Goal: Communication & Community: Answer question/provide support

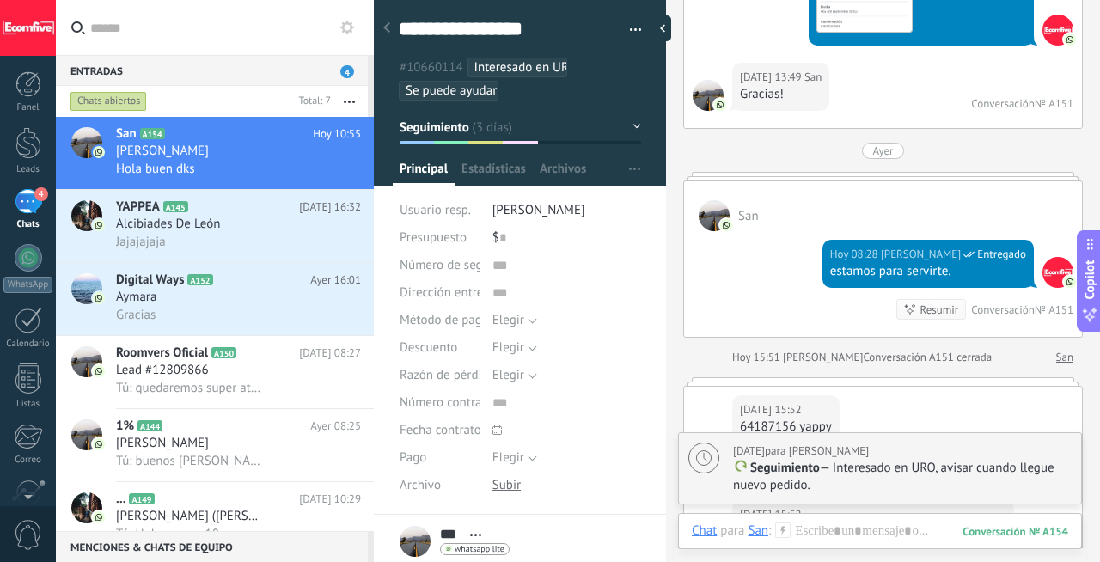
scroll to position [4932, 0]
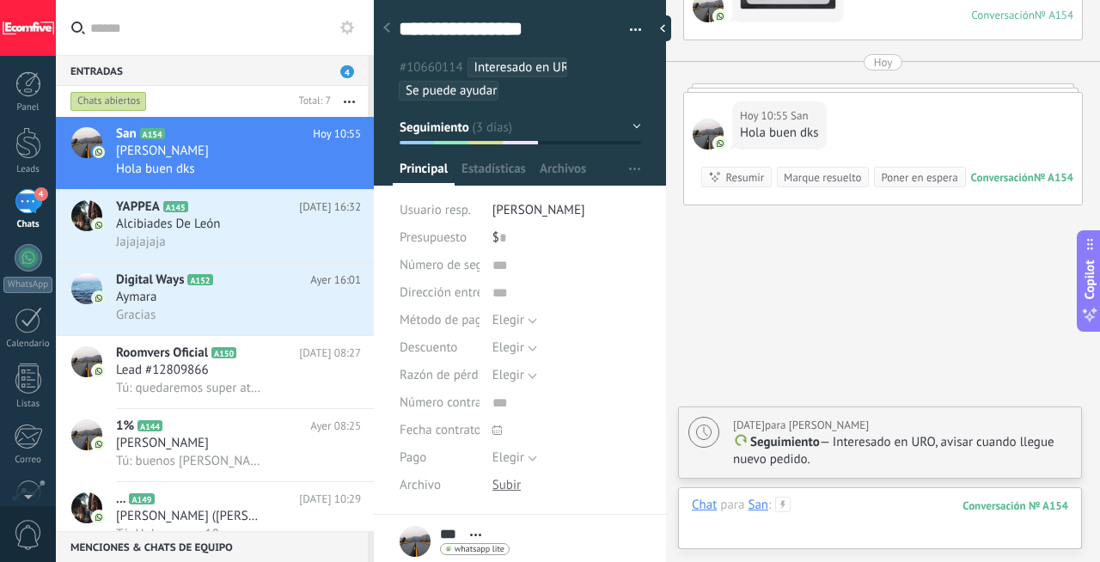
click at [821, 506] on div at bounding box center [880, 523] width 377 height 52
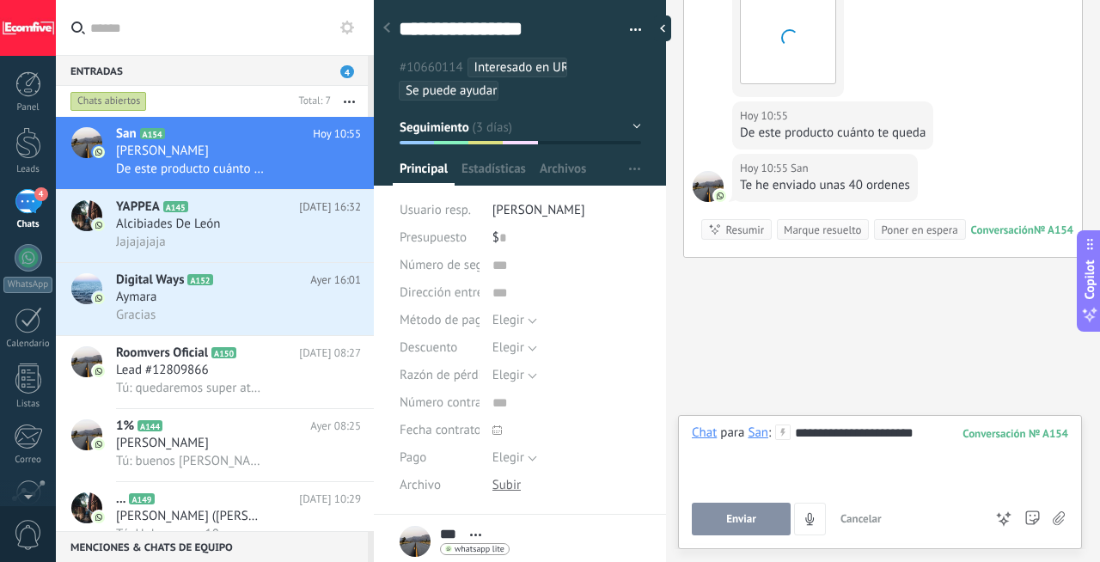
scroll to position [5179, 0]
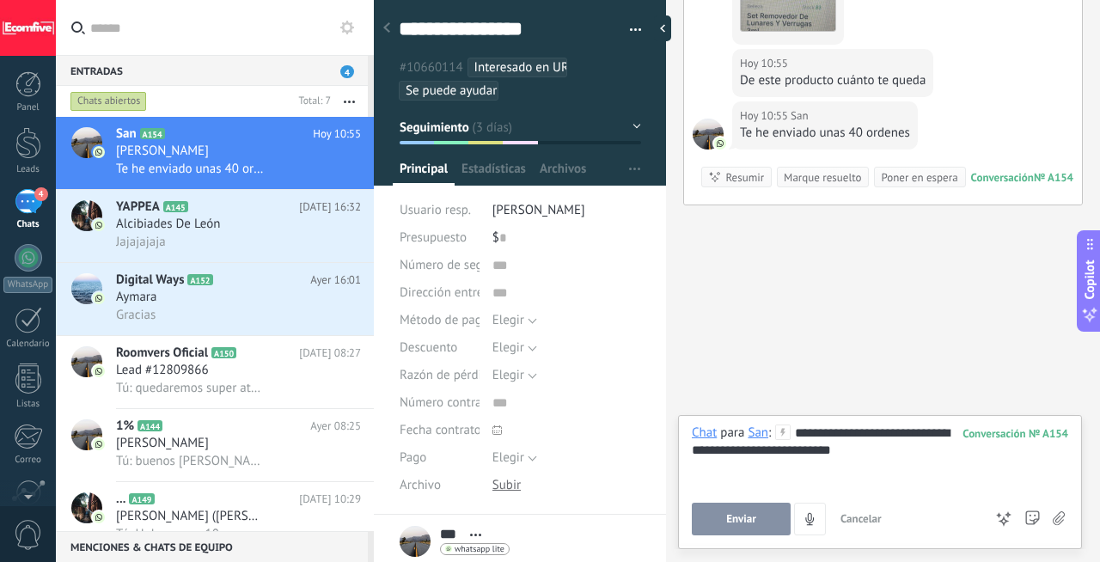
click at [765, 524] on button "Enviar" at bounding box center [741, 519] width 99 height 33
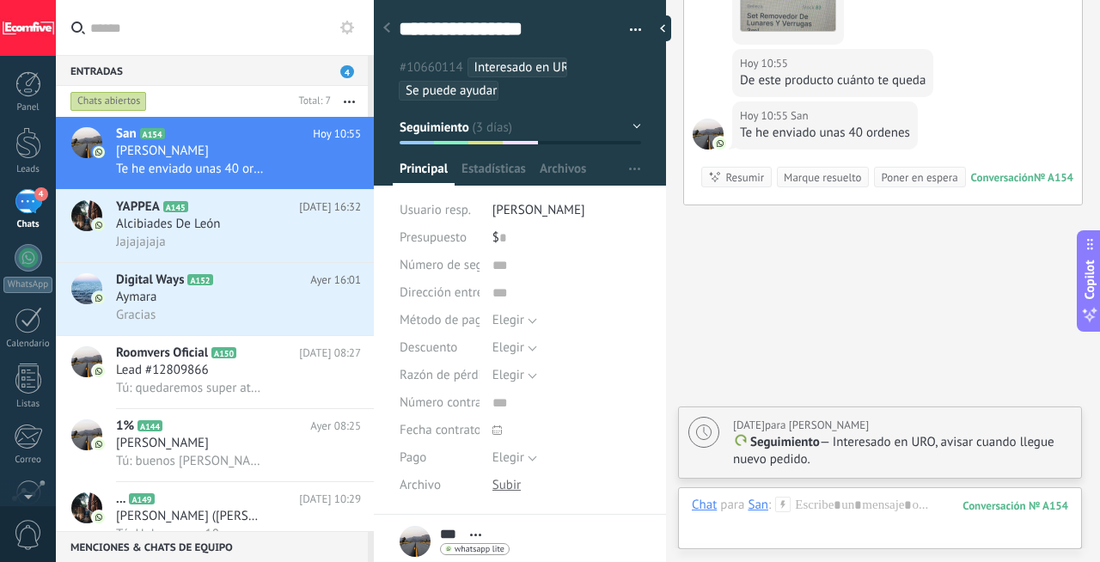
type textarea "**********"
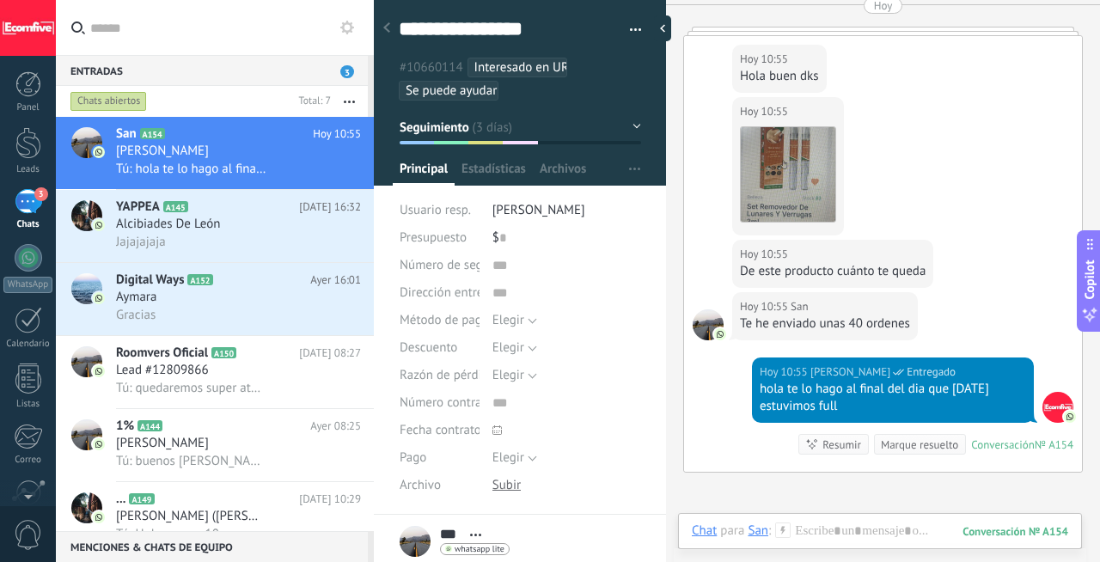
scroll to position [4825, 0]
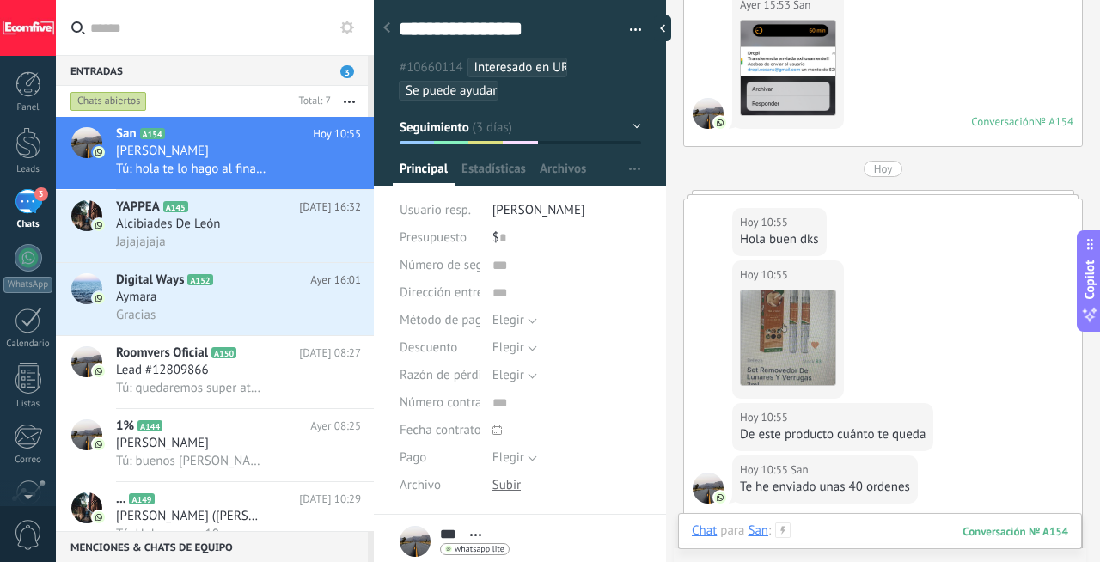
click at [867, 530] on div at bounding box center [880, 549] width 377 height 52
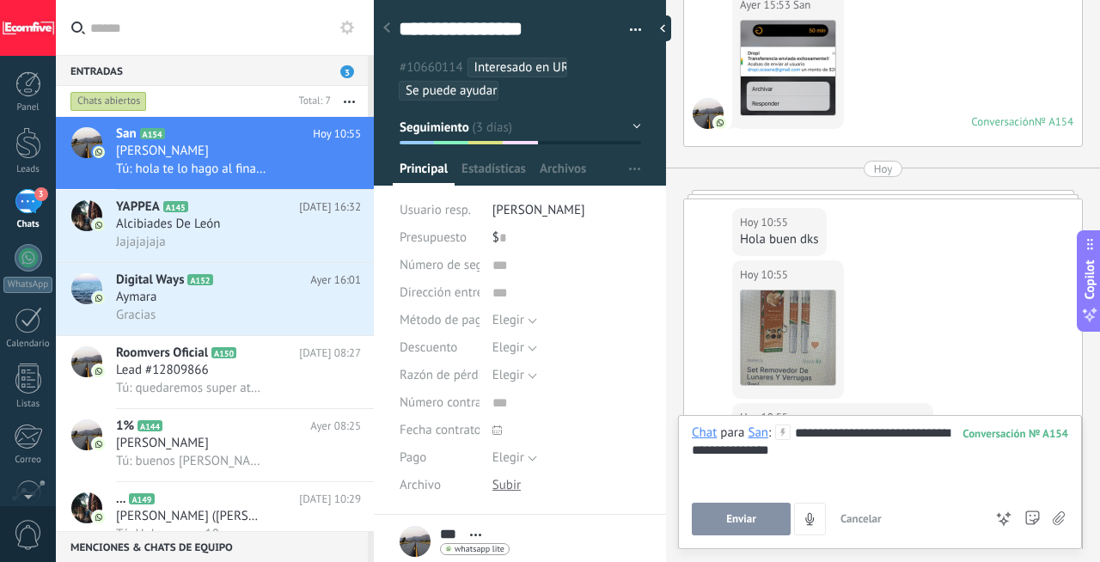
click at [743, 535] on button "Enviar" at bounding box center [741, 519] width 99 height 33
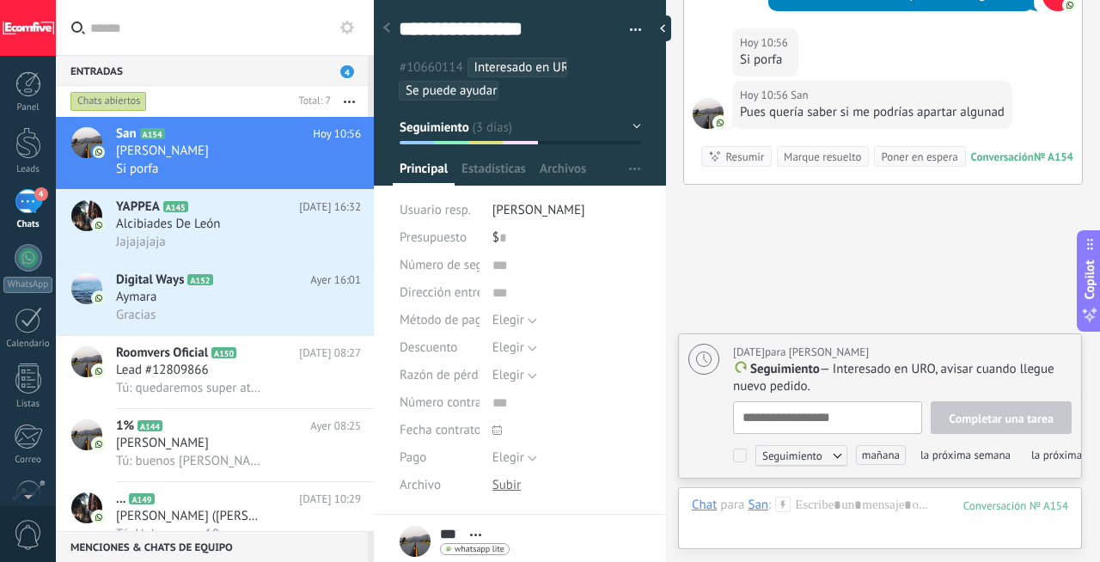
scroll to position [17, 0]
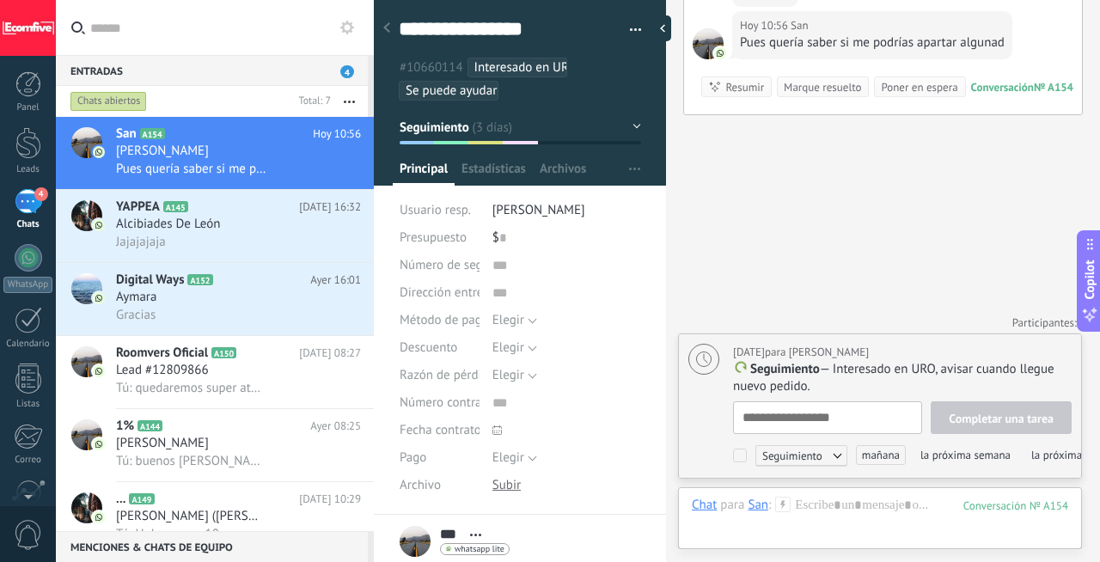
type textarea "**********"
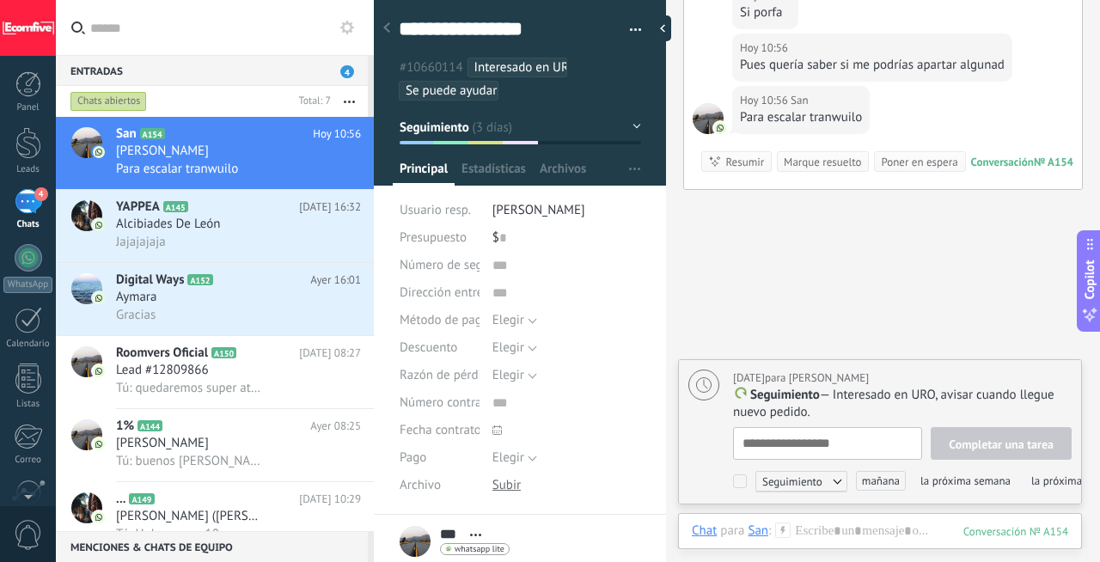
scroll to position [5499, 0]
click at [819, 526] on div at bounding box center [880, 549] width 377 height 52
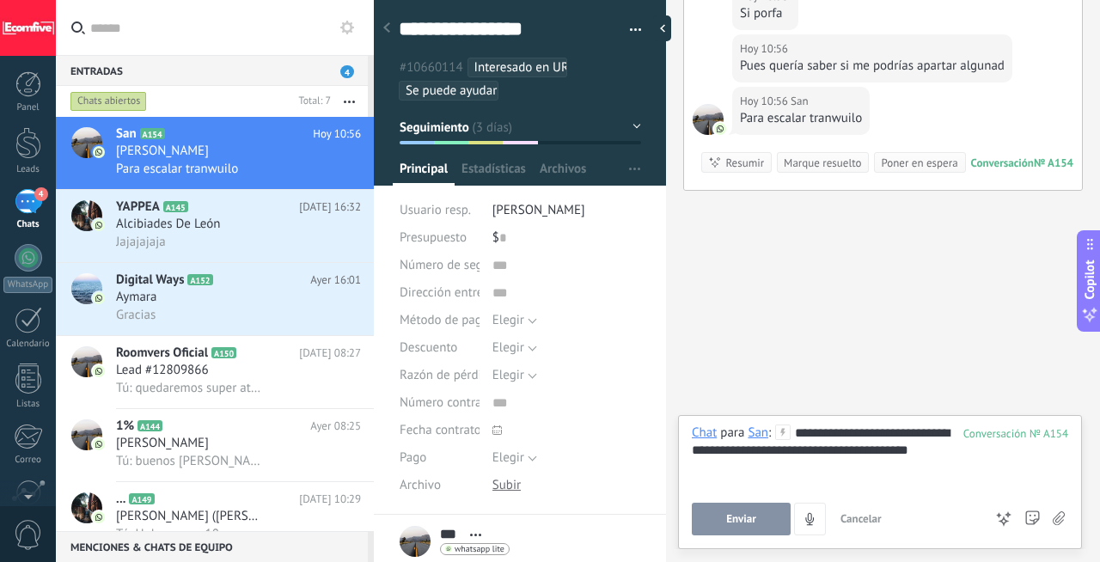
click at [738, 514] on span "Enviar" at bounding box center [741, 519] width 30 height 12
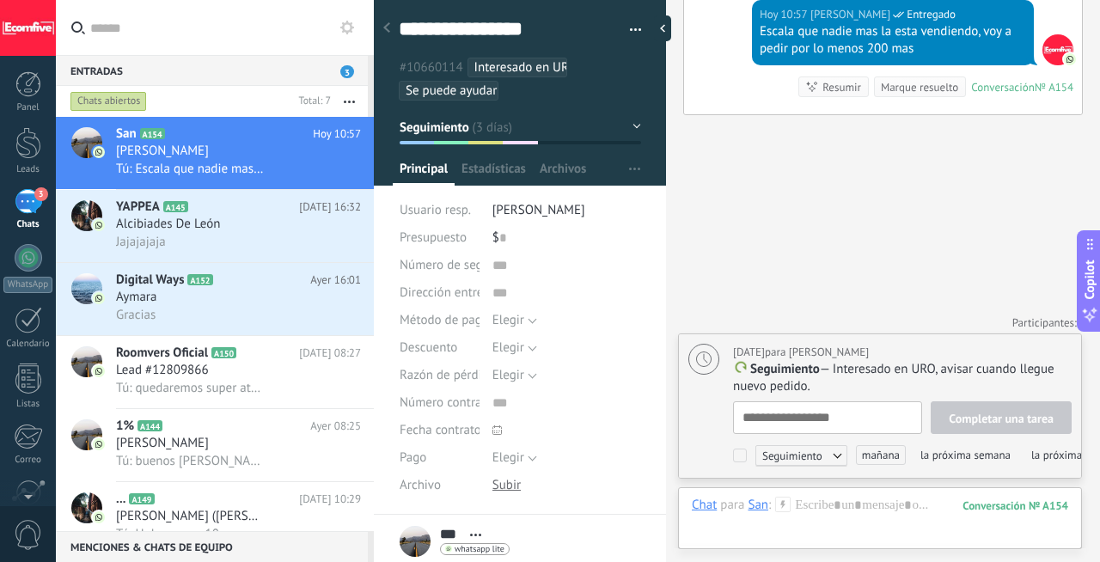
scroll to position [17, 0]
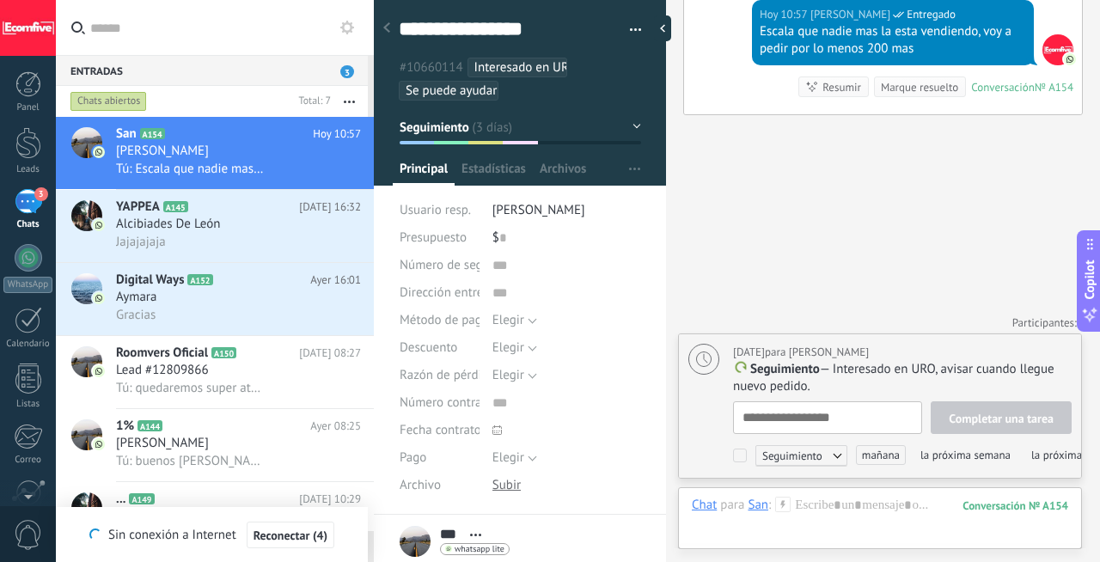
click at [391, 34] on div at bounding box center [387, 29] width 24 height 34
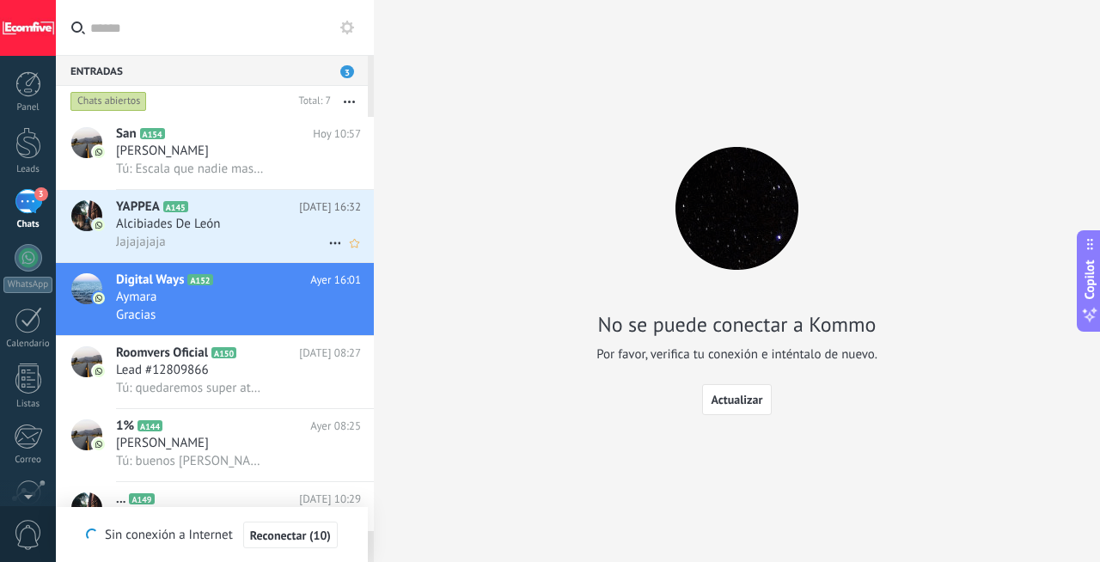
click at [236, 244] on div "Jajajajaja" at bounding box center [238, 242] width 245 height 18
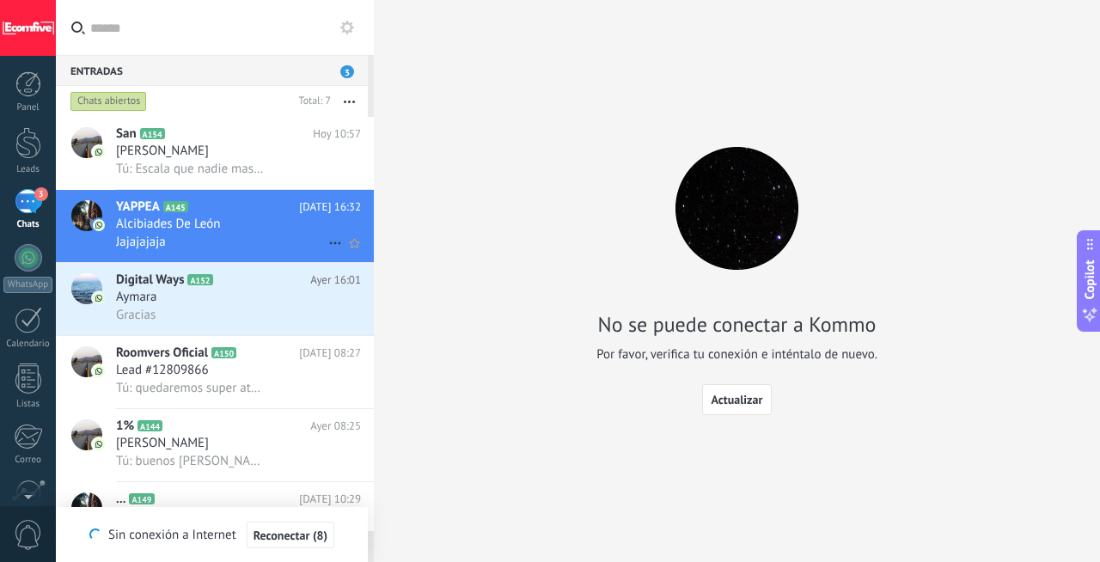
click at [273, 233] on div "Alcibiades De León" at bounding box center [238, 224] width 245 height 17
click at [246, 289] on h2 "Digital Ways A152" at bounding box center [213, 280] width 194 height 17
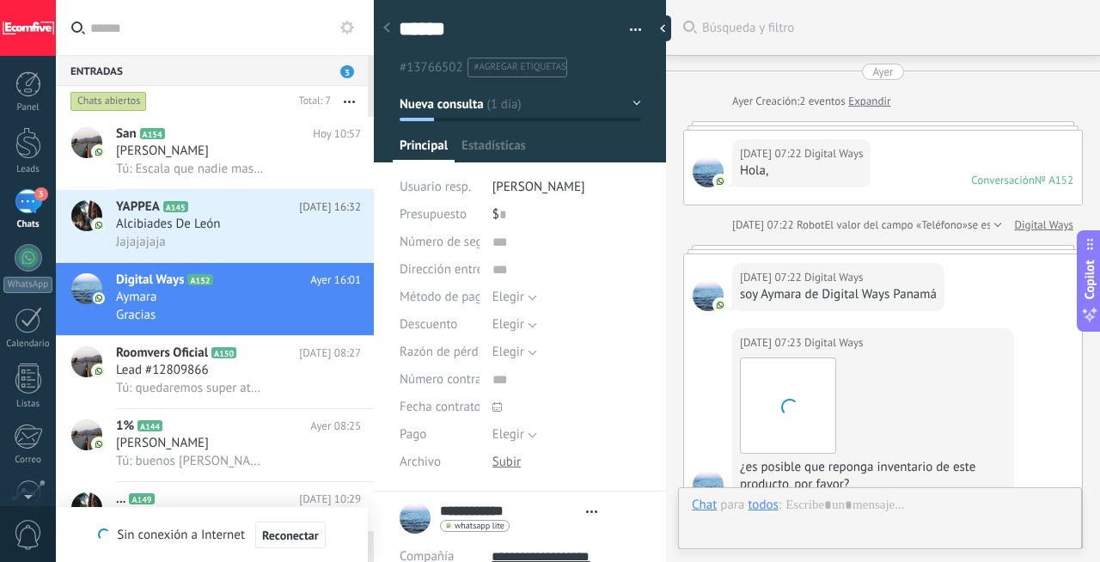
type textarea "***"
